Goal: Ask a question

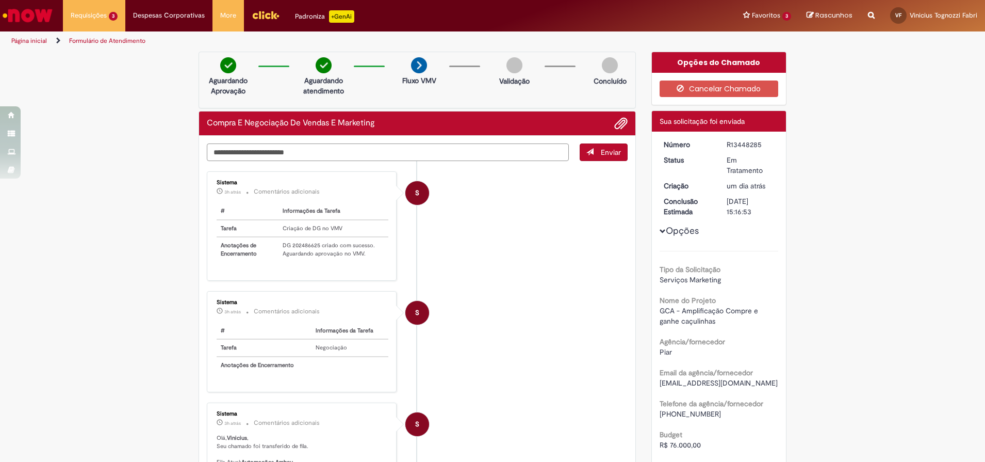
click at [434, 159] on textarea "Digite sua mensagem aqui..." at bounding box center [388, 152] width 362 height 18
type textarea "**********"
click at [591, 151] on button "Enviar" at bounding box center [604, 152] width 48 height 18
